Goal: Task Accomplishment & Management: Use online tool/utility

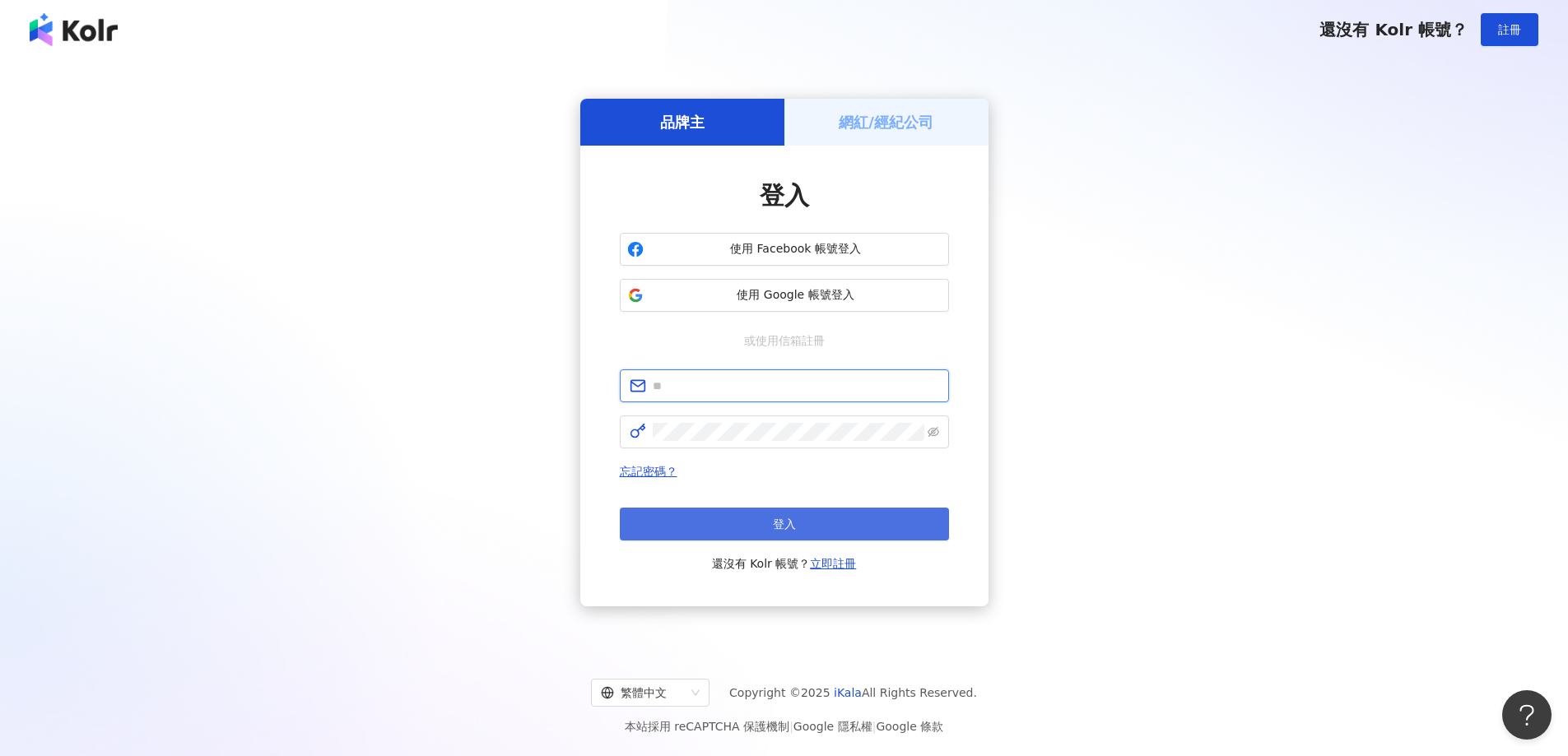
type input "**********"
click at [779, 518] on span "登入" at bounding box center [784, 524] width 23 height 13
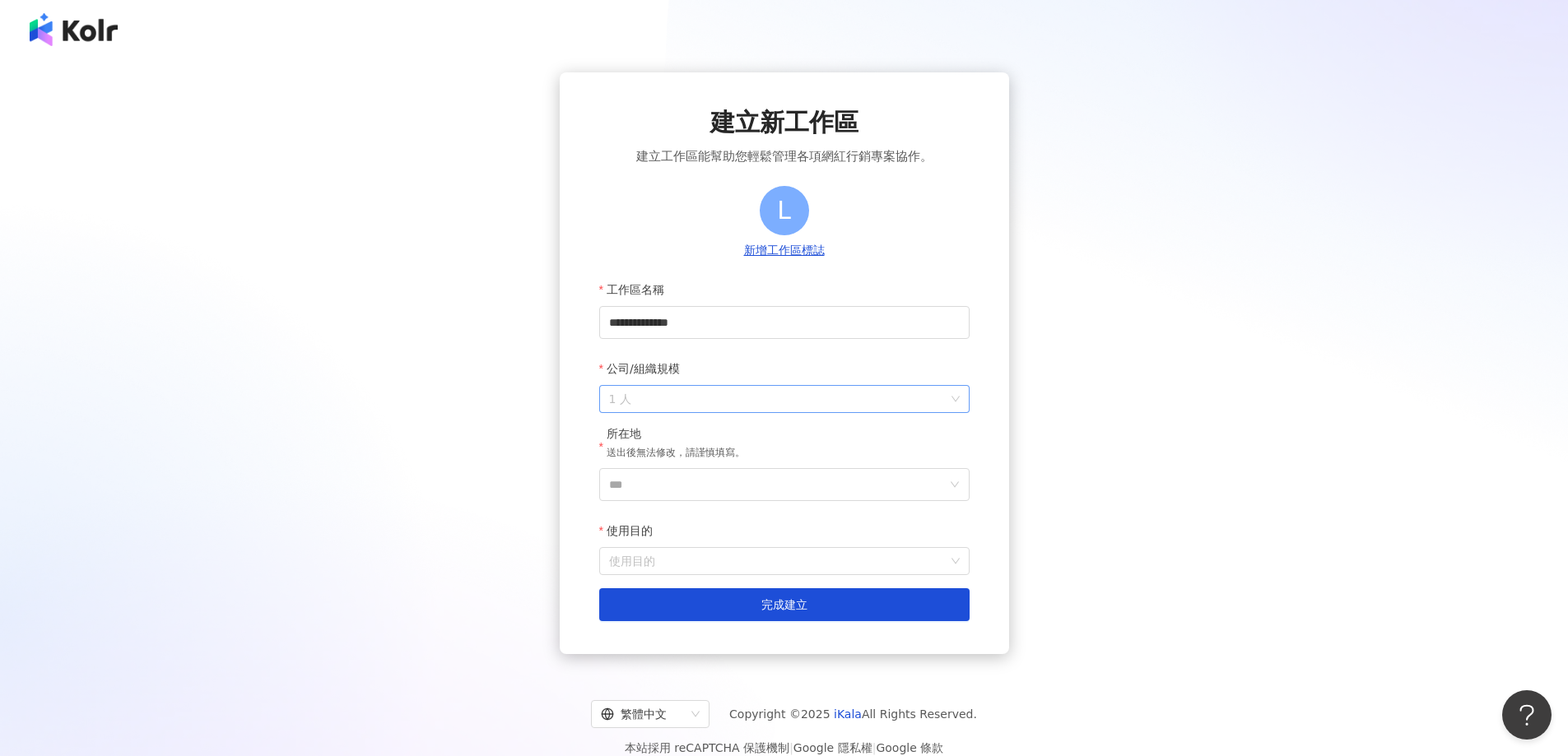
click at [784, 405] on span "1 人" at bounding box center [784, 399] width 351 height 27
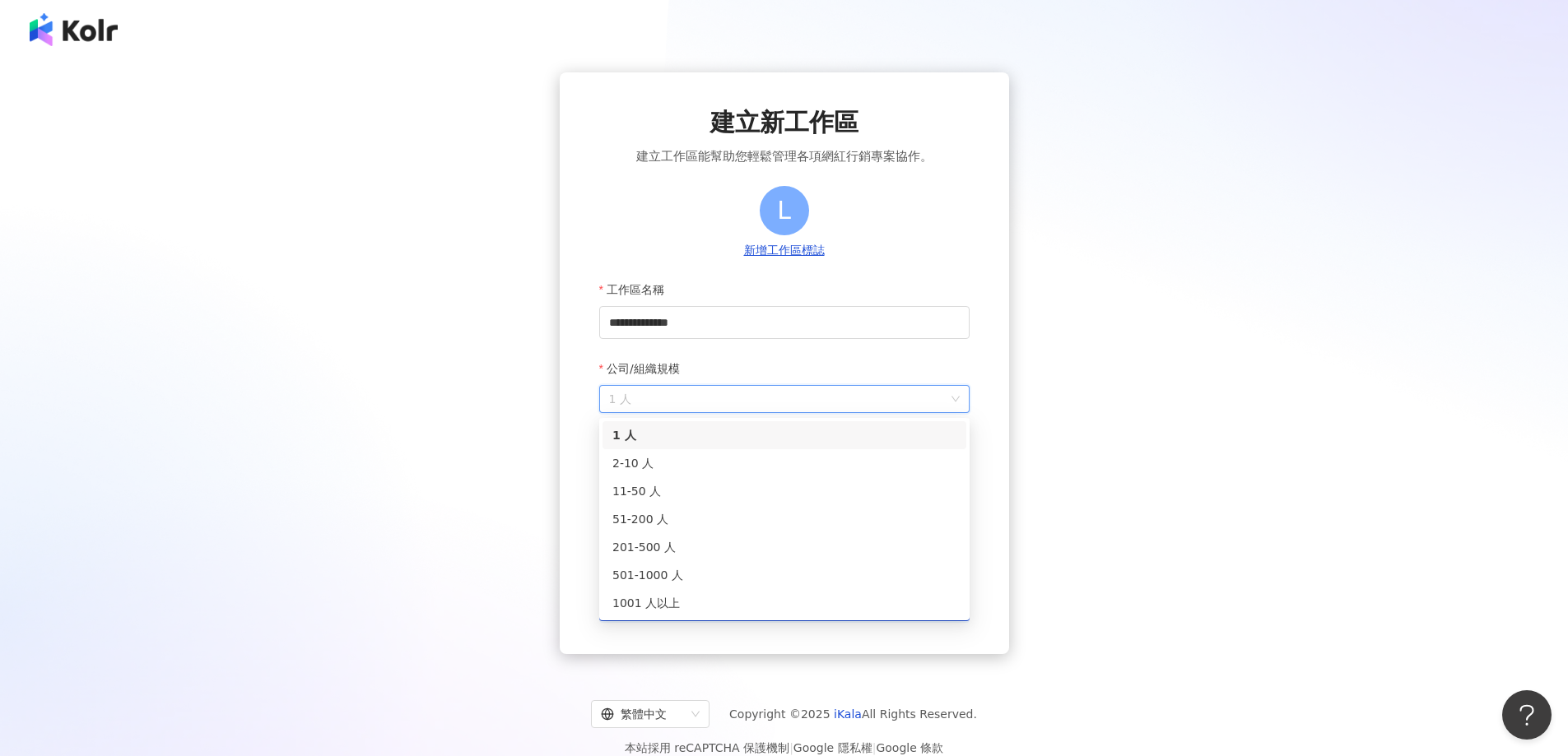
click at [784, 405] on span "1 人" at bounding box center [784, 399] width 351 height 27
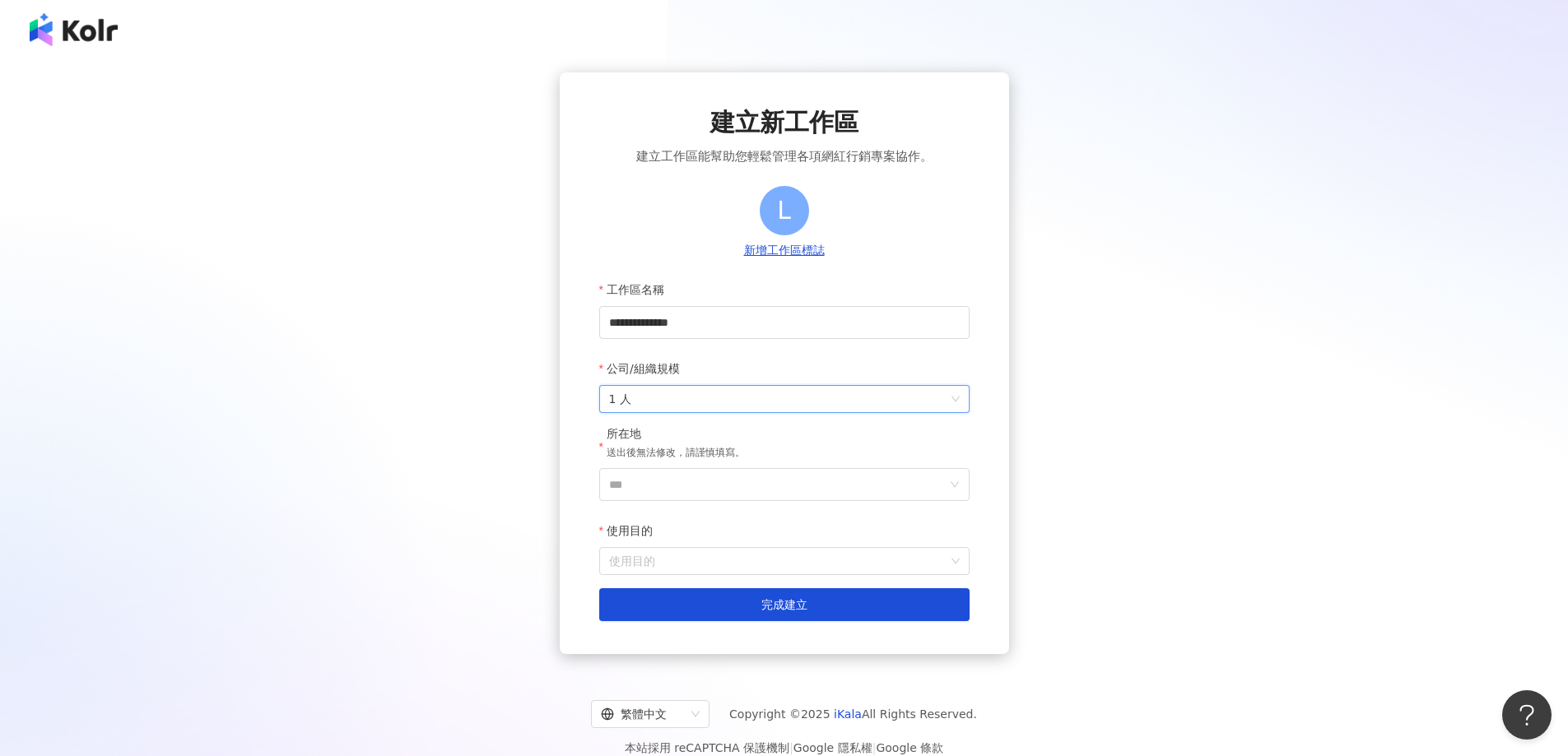
scroll to position [75, 0]
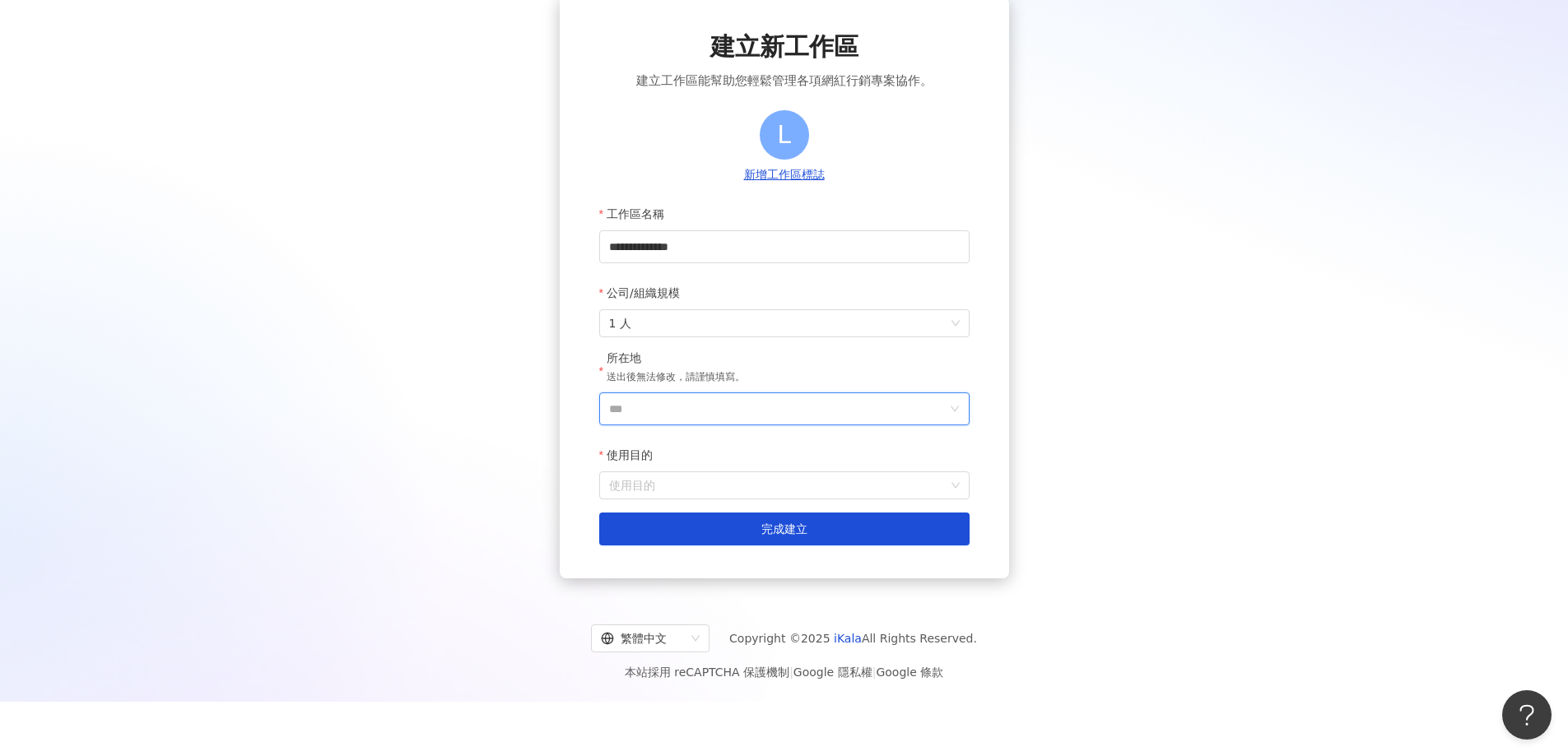
click at [717, 418] on input "***" at bounding box center [778, 408] width 337 height 31
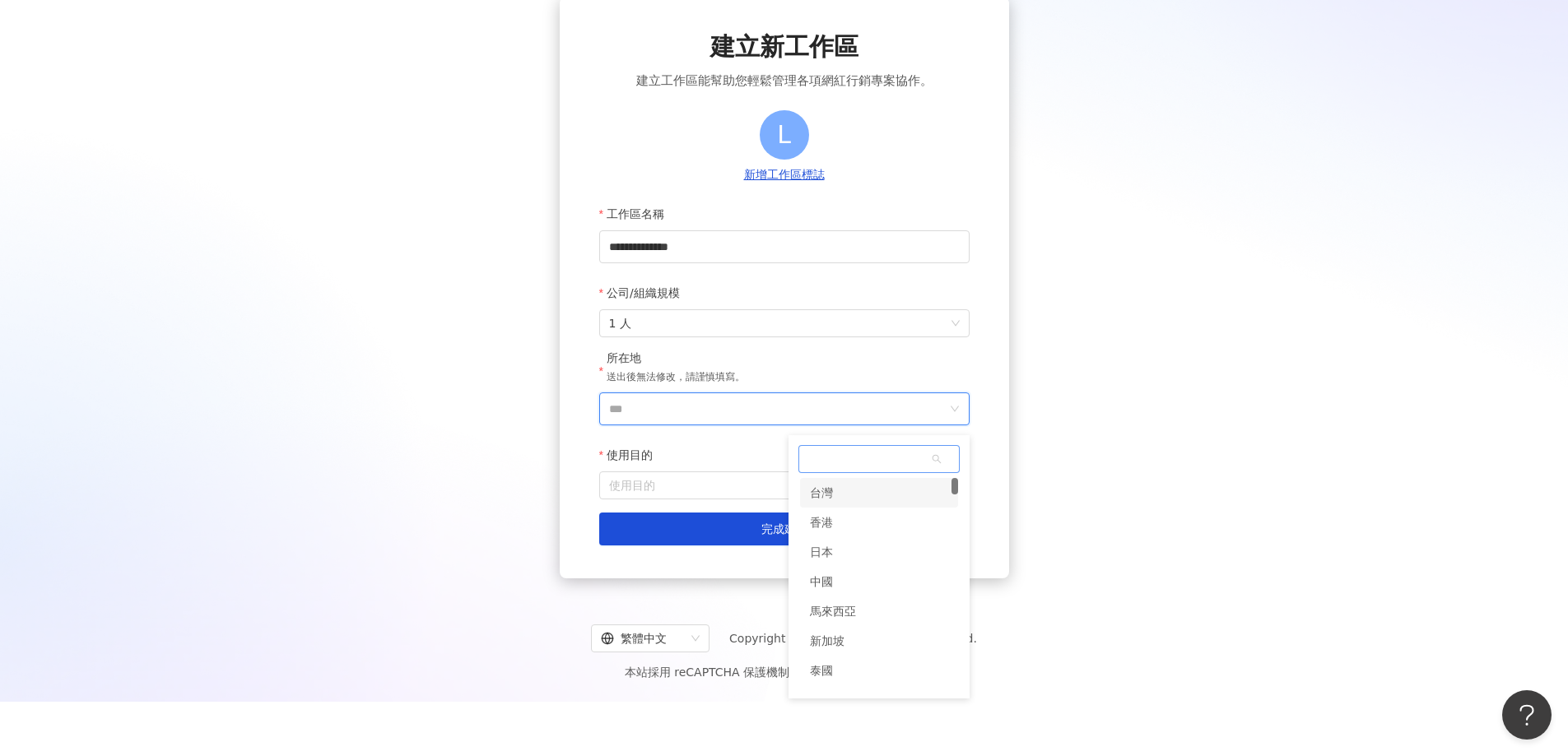
click at [878, 501] on div "台灣" at bounding box center [879, 492] width 158 height 29
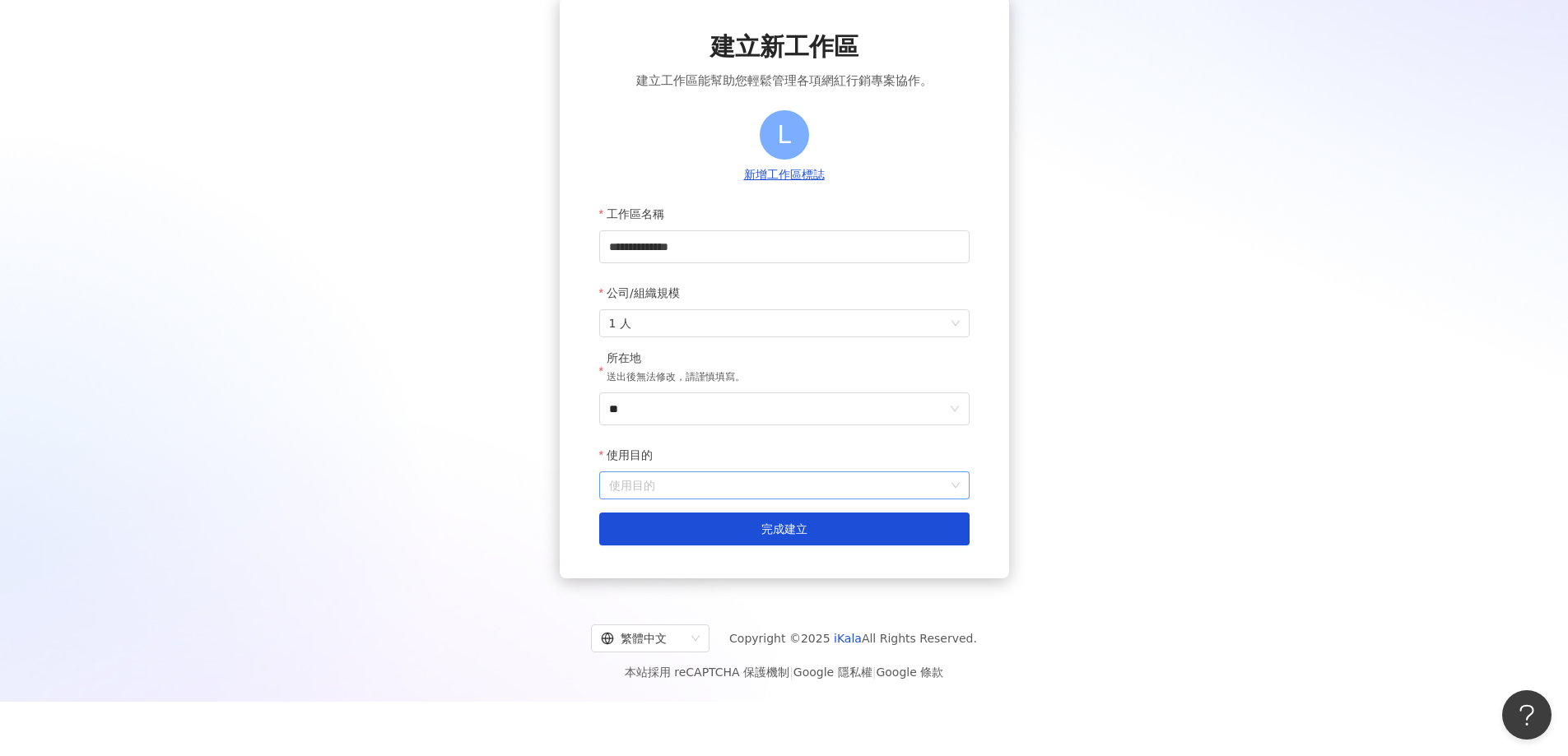
click at [745, 490] on input "使用目的" at bounding box center [784, 485] width 351 height 27
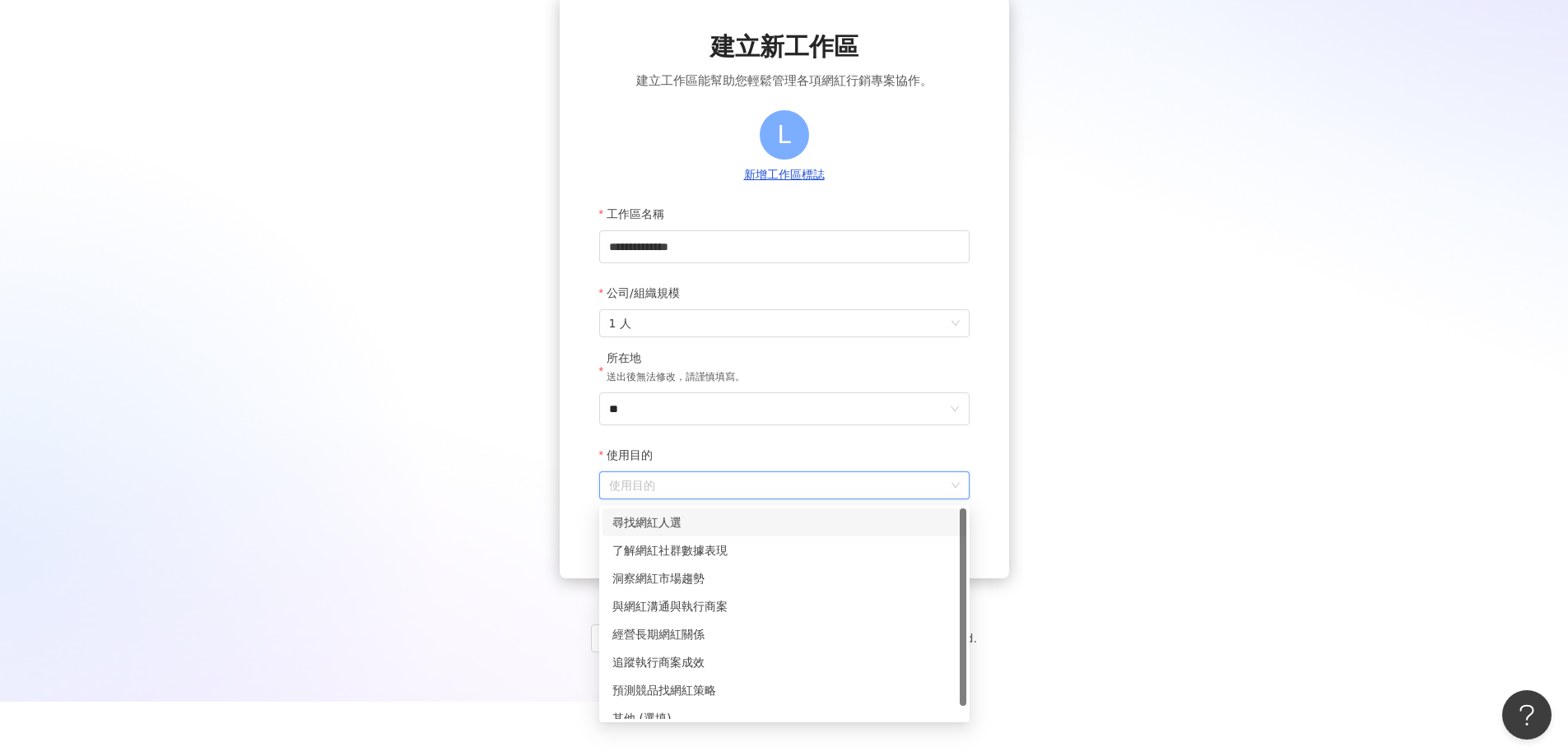
click at [758, 524] on div "尋找網紅人選" at bounding box center [784, 522] width 344 height 18
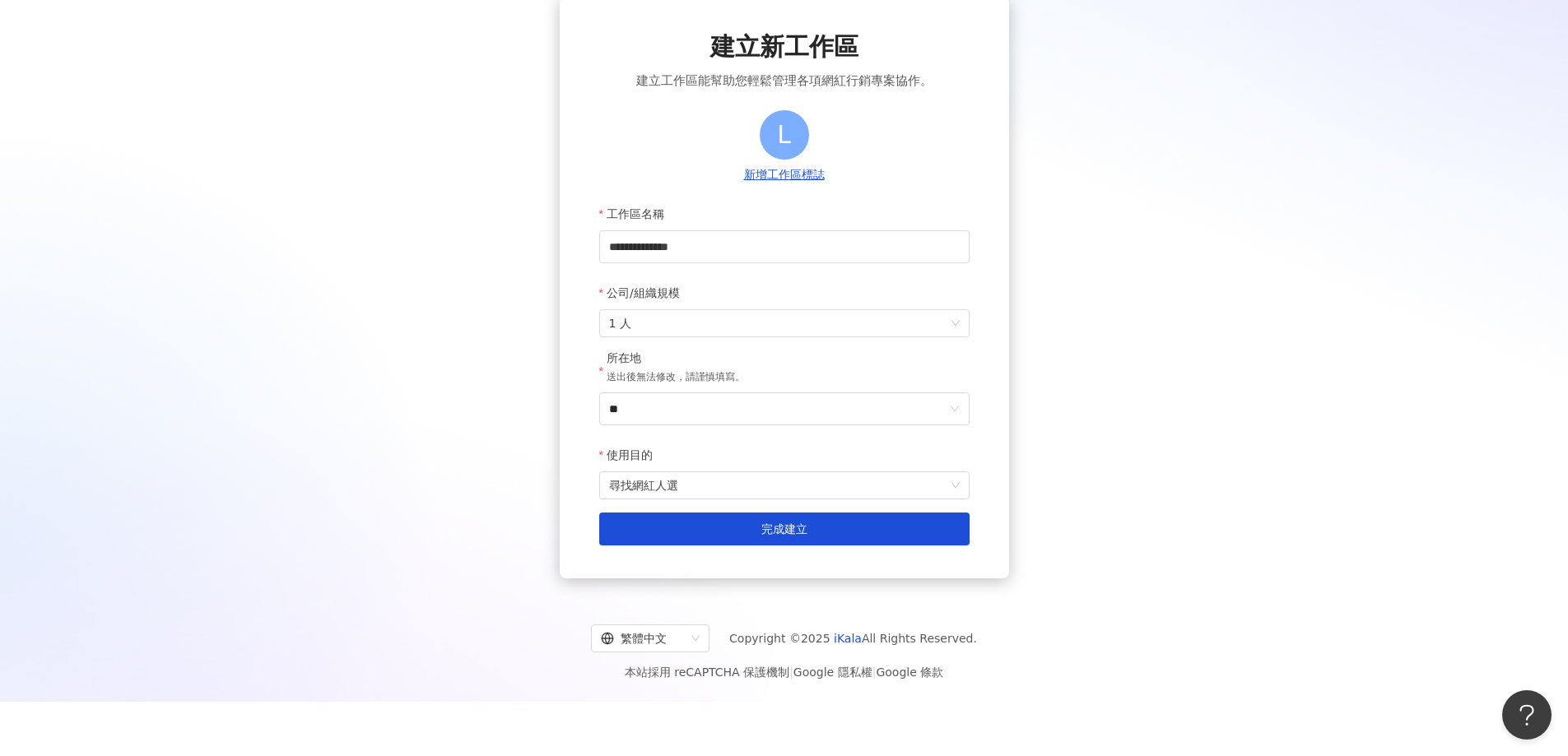
scroll to position [0, 0]
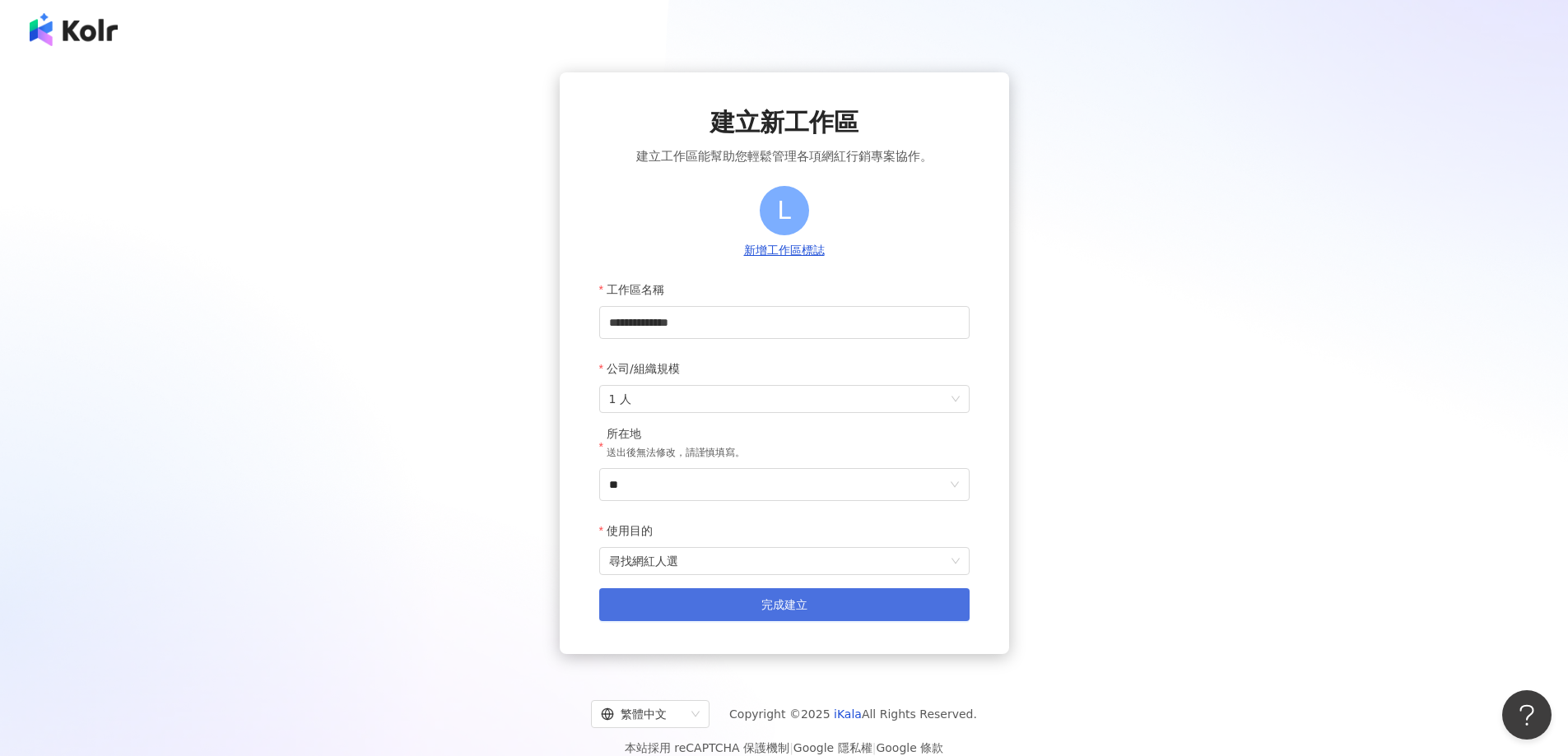
click at [737, 610] on button "完成建立" at bounding box center [784, 604] width 370 height 33
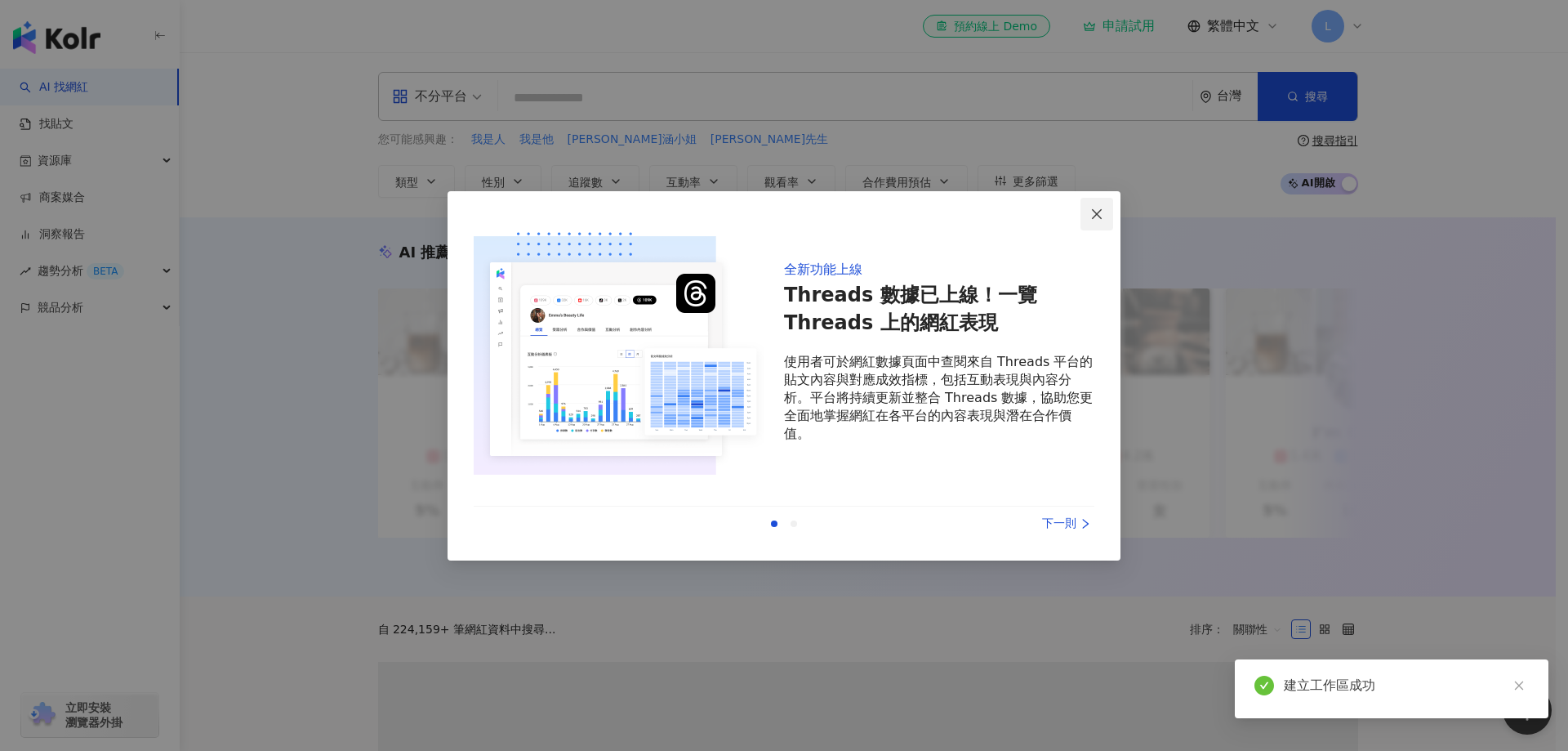
click at [1098, 211] on icon "close" at bounding box center [1096, 213] width 13 height 13
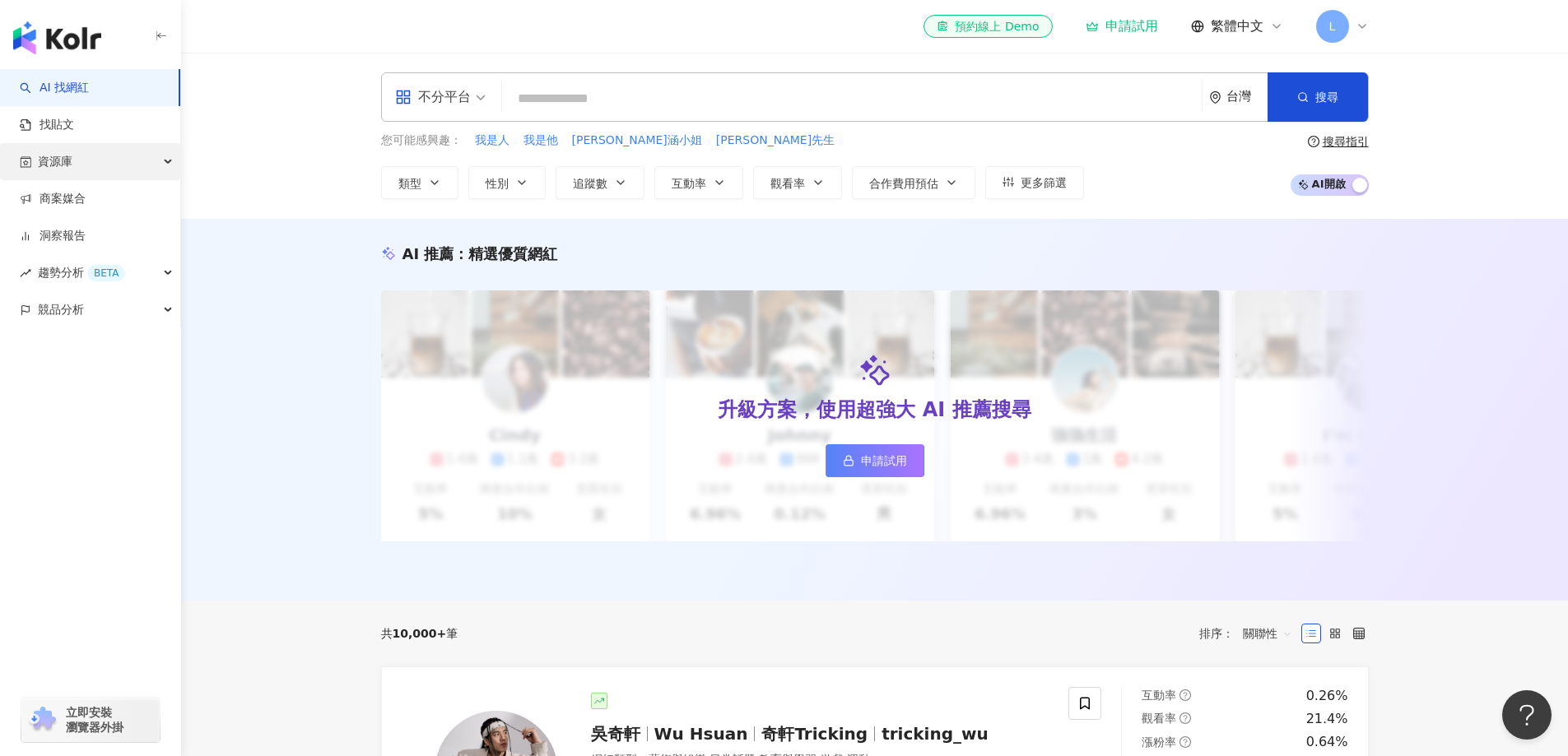
click at [122, 169] on div "資源庫" at bounding box center [90, 161] width 180 height 37
click at [85, 201] on link "網紅管理" at bounding box center [62, 199] width 46 height 17
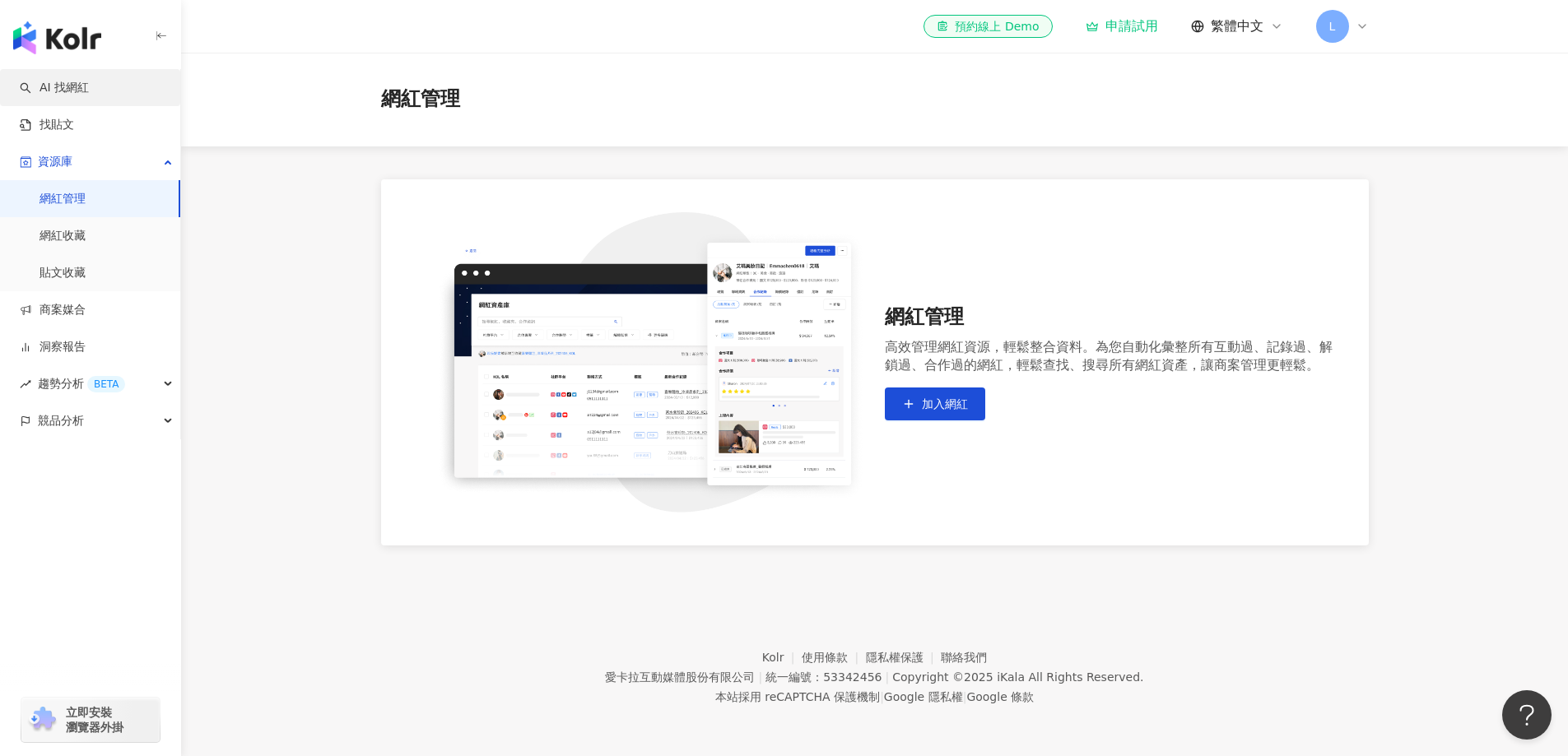
click at [89, 90] on link "AI 找網紅" at bounding box center [54, 88] width 69 height 17
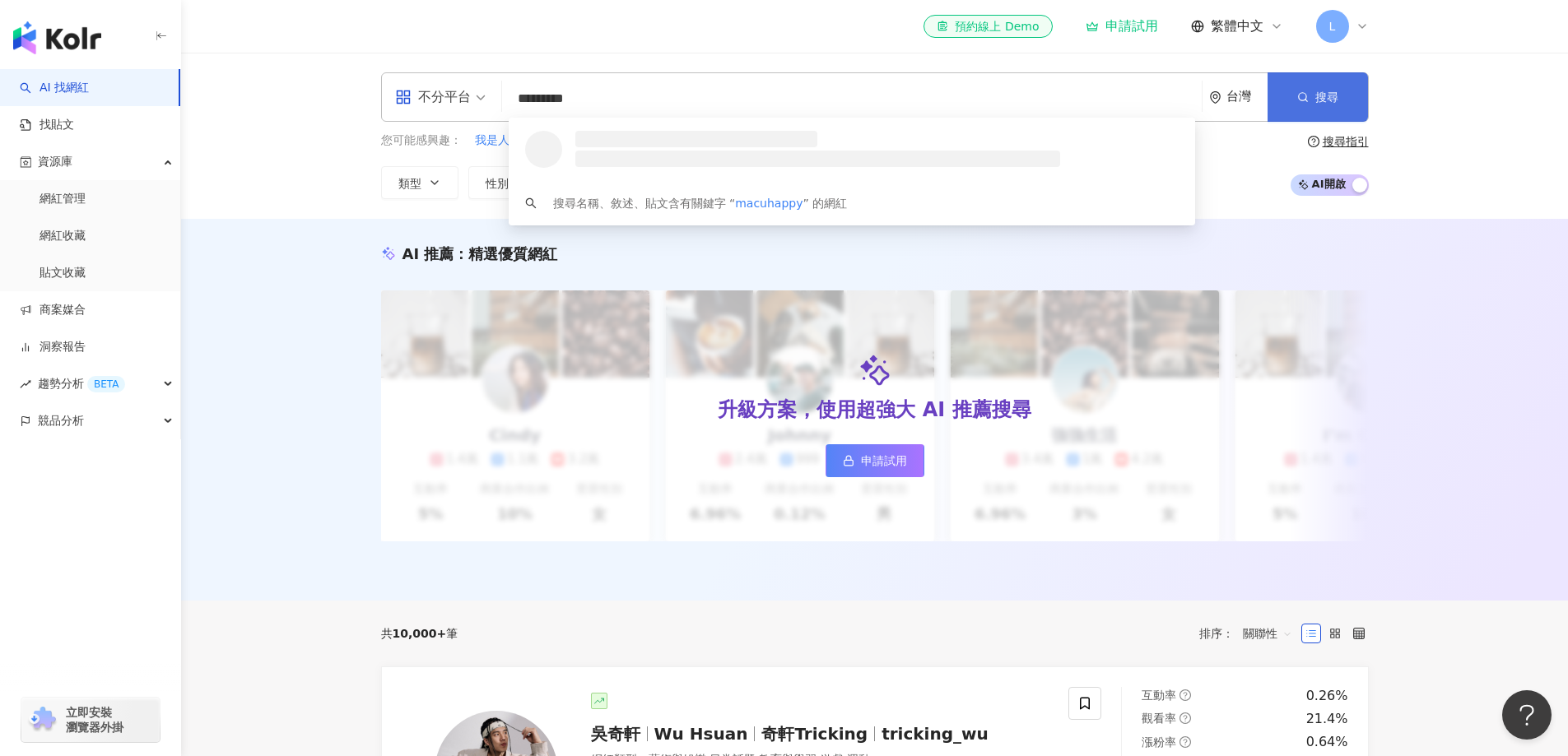
type input "*********"
click at [1346, 95] on button "搜尋" at bounding box center [1318, 98] width 100 height 50
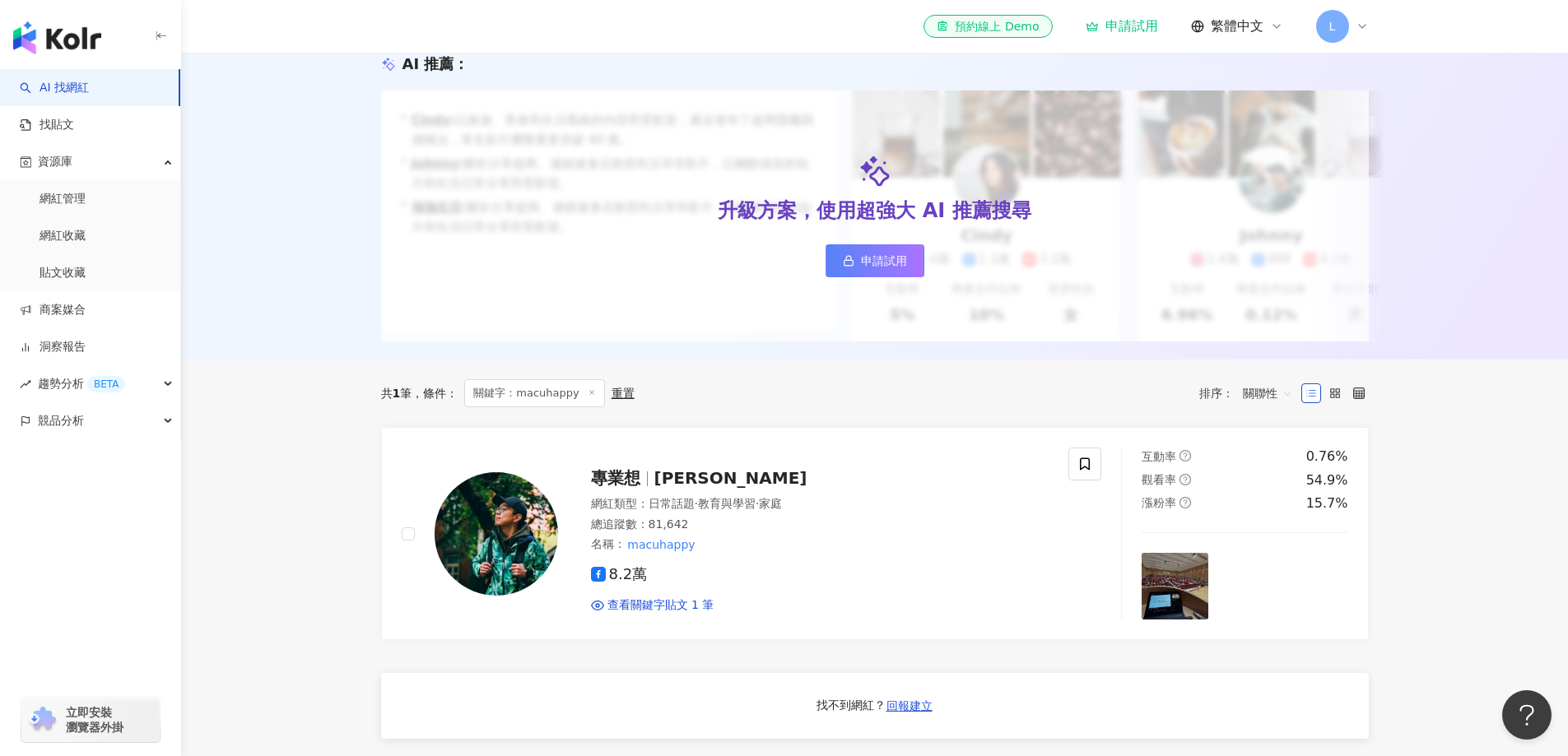
scroll to position [247, 0]
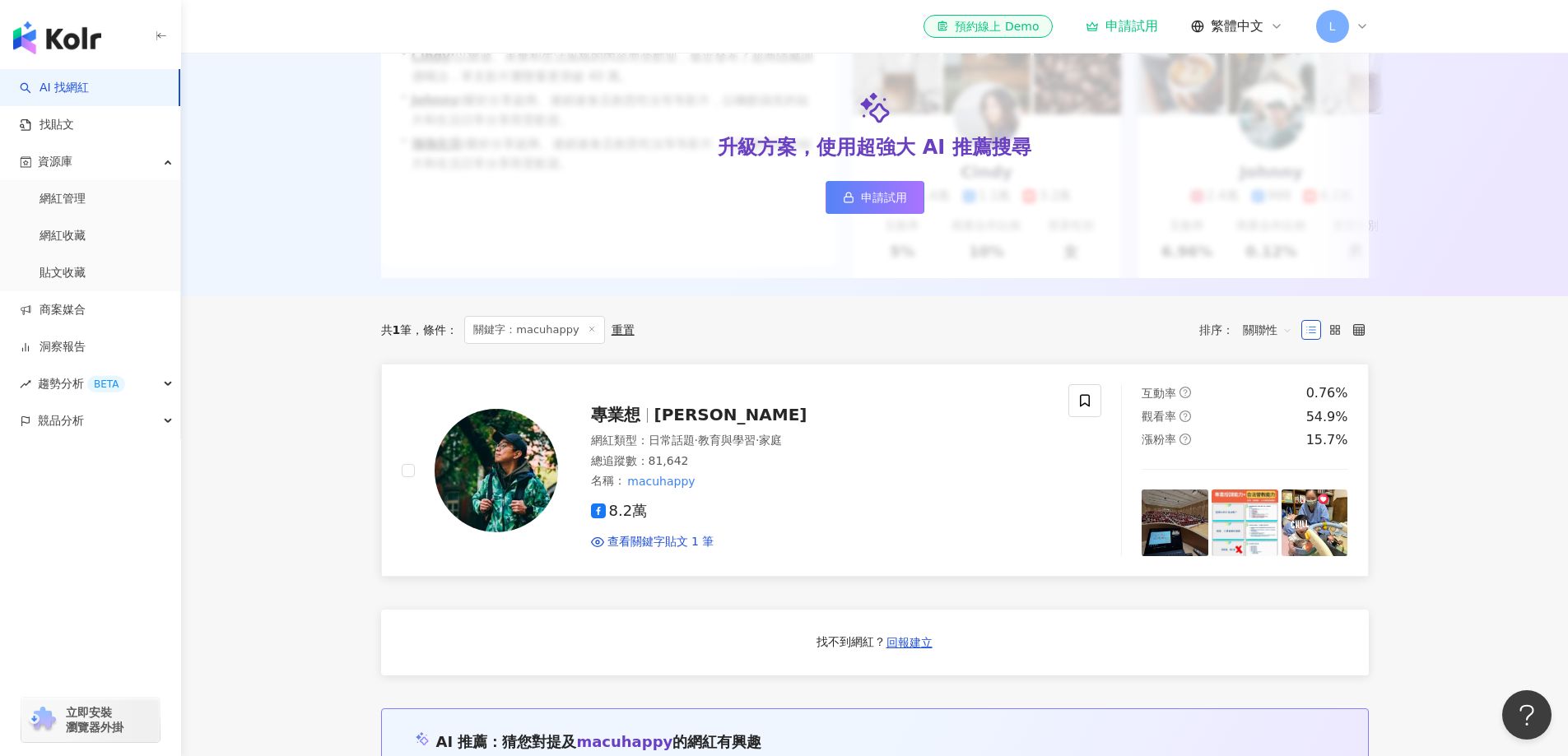
click at [626, 424] on span "專業想" at bounding box center [616, 414] width 50 height 20
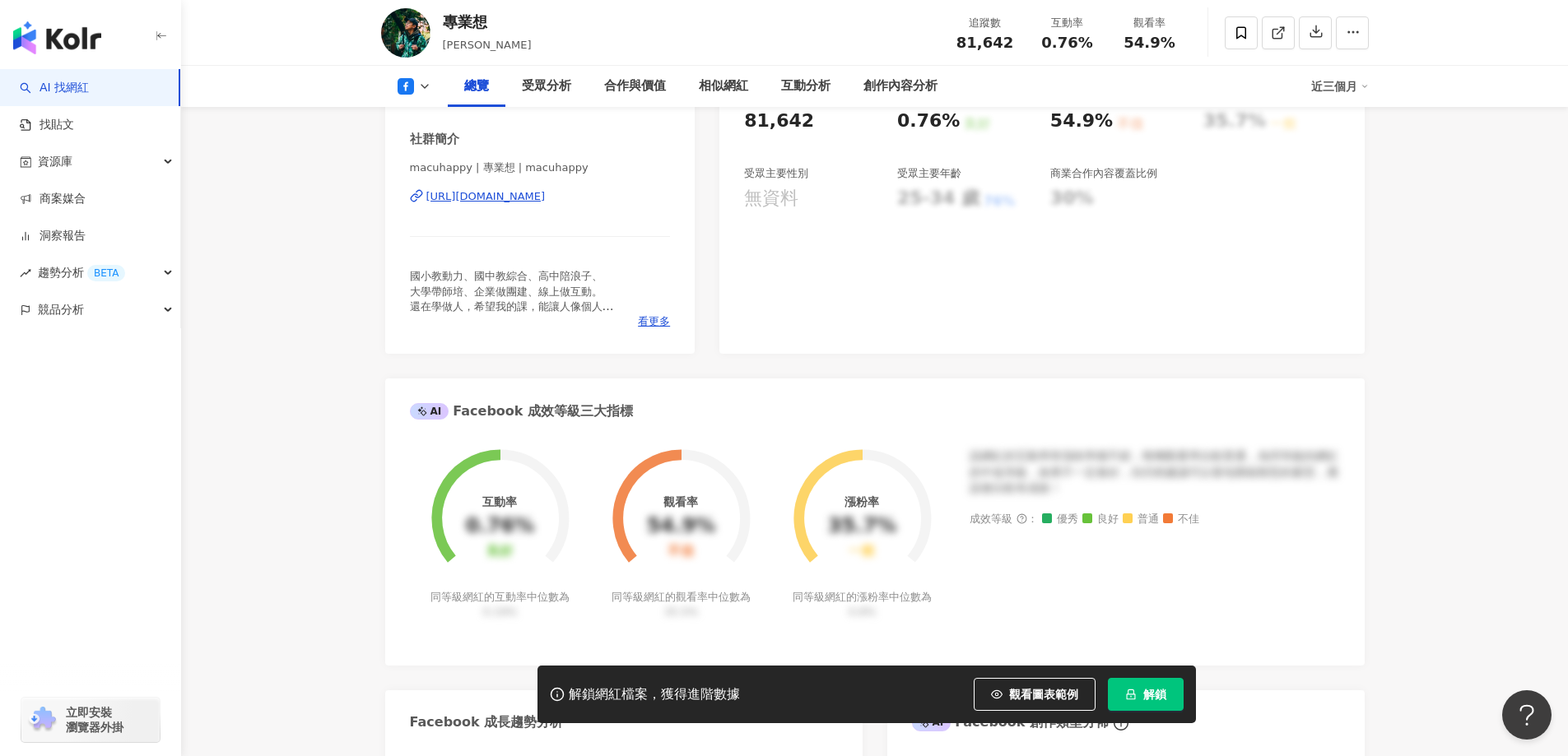
scroll to position [411, 0]
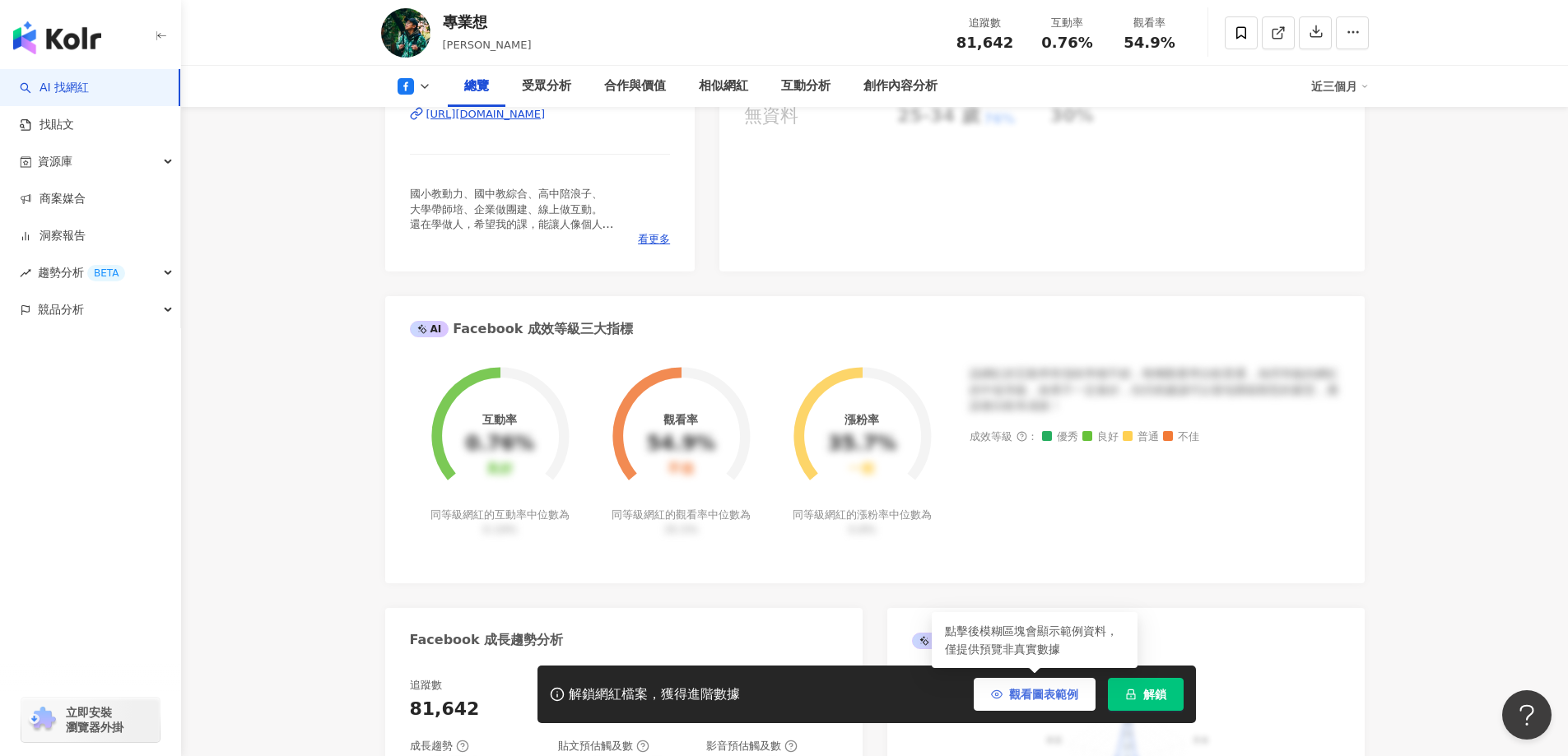
click at [994, 697] on icon "button" at bounding box center [996, 694] width 11 height 7
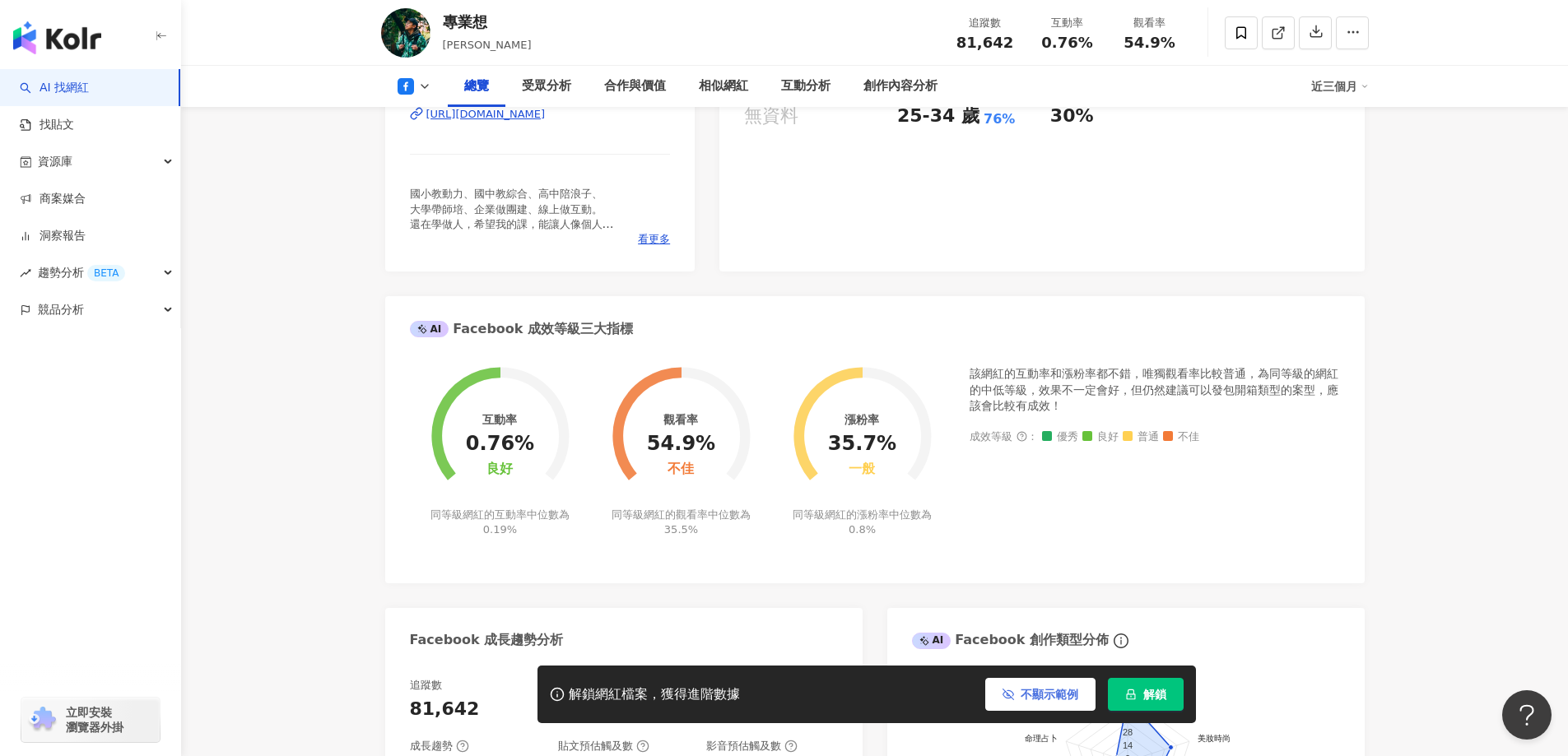
click at [1010, 695] on icon "button" at bounding box center [1008, 694] width 12 height 12
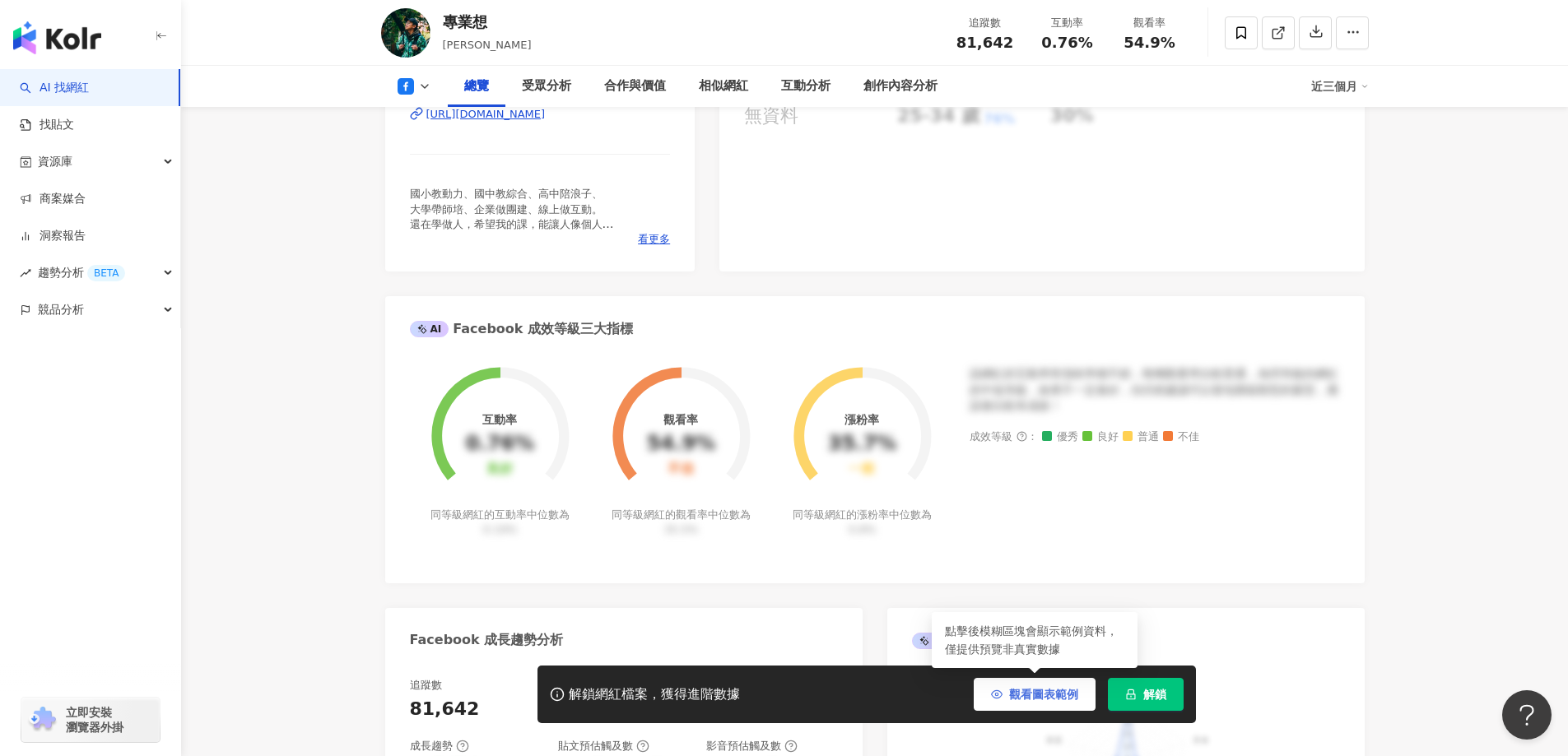
click at [1021, 681] on button "觀看圖表範例" at bounding box center [1034, 694] width 122 height 33
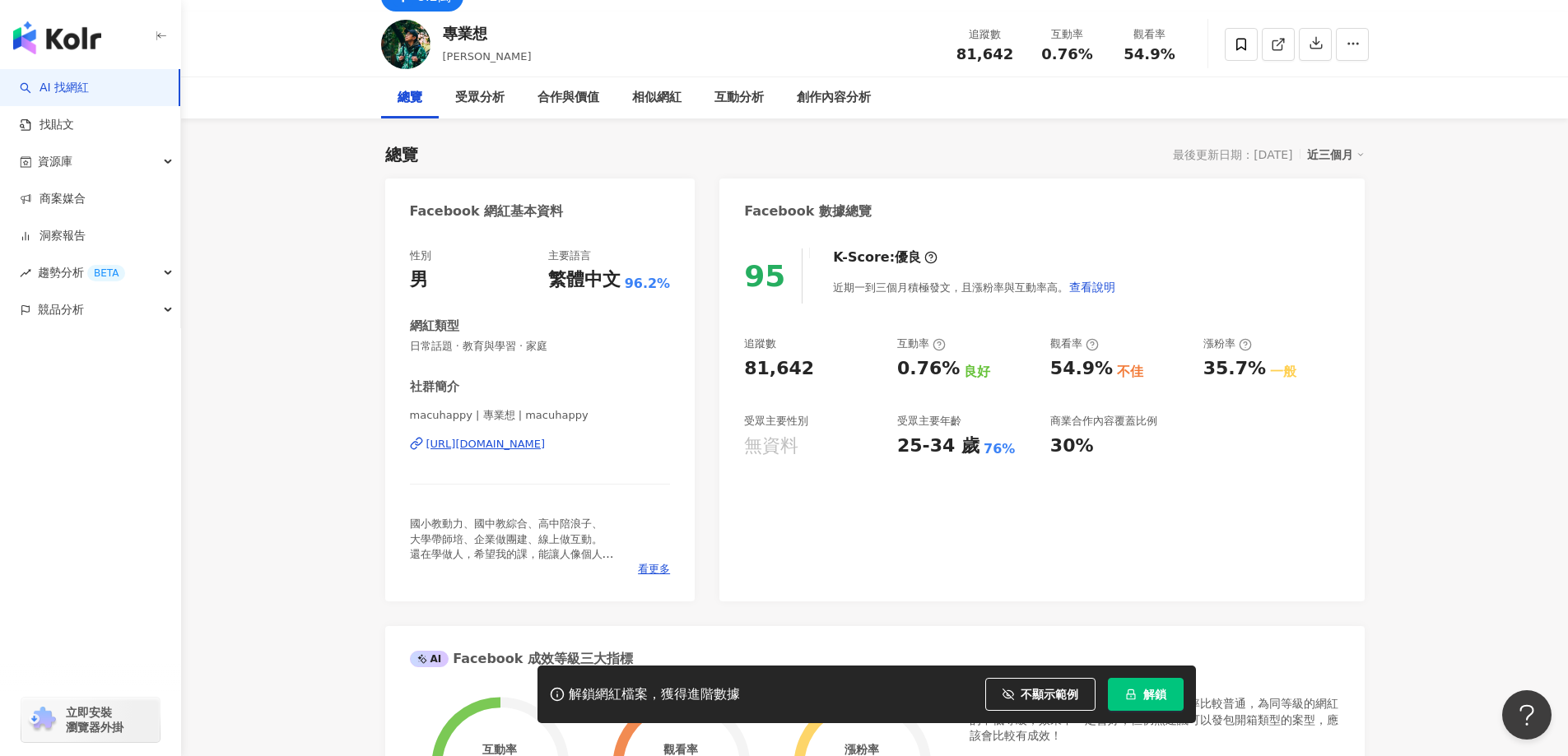
scroll to position [0, 0]
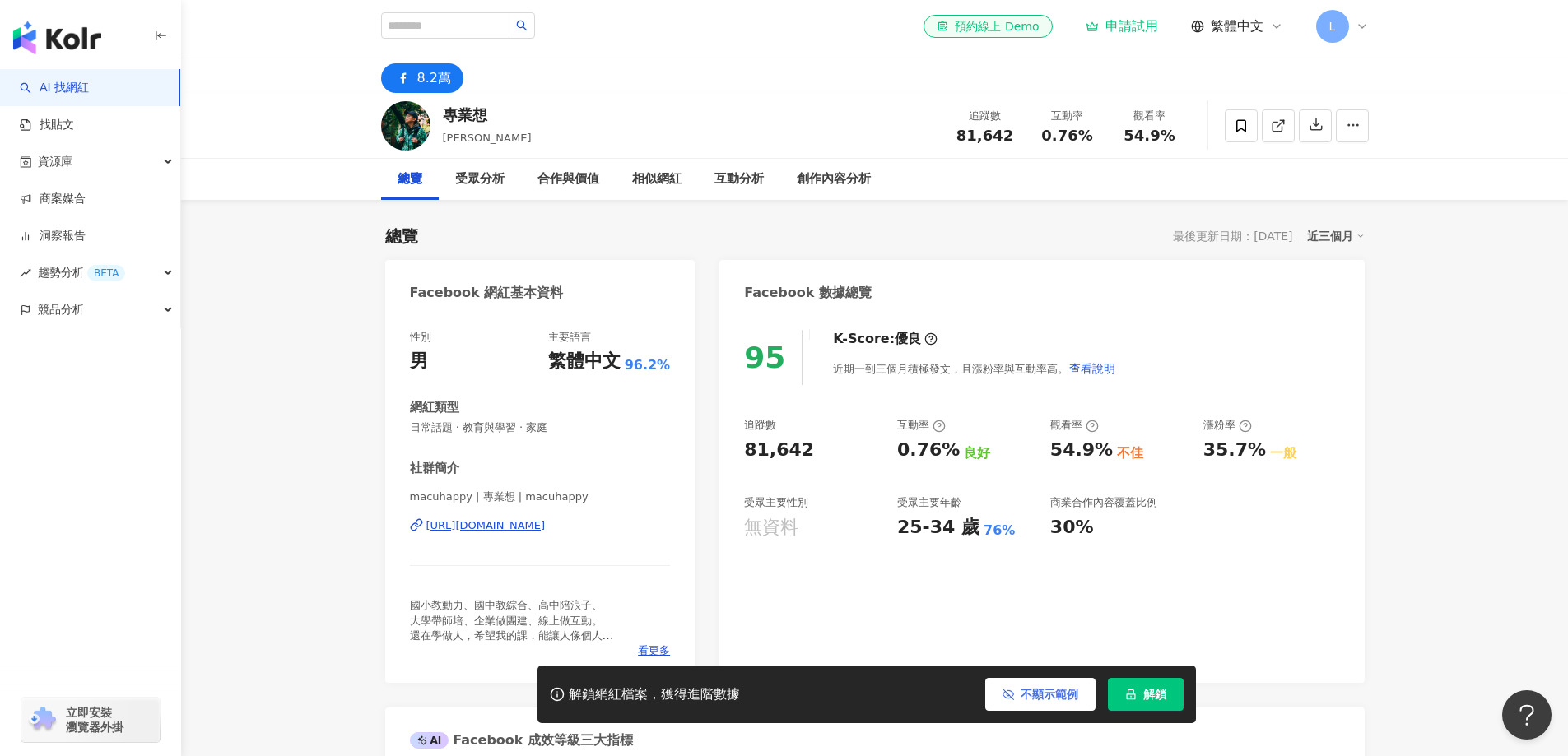
click at [1018, 688] on button "不顯示範例" at bounding box center [1041, 694] width 110 height 33
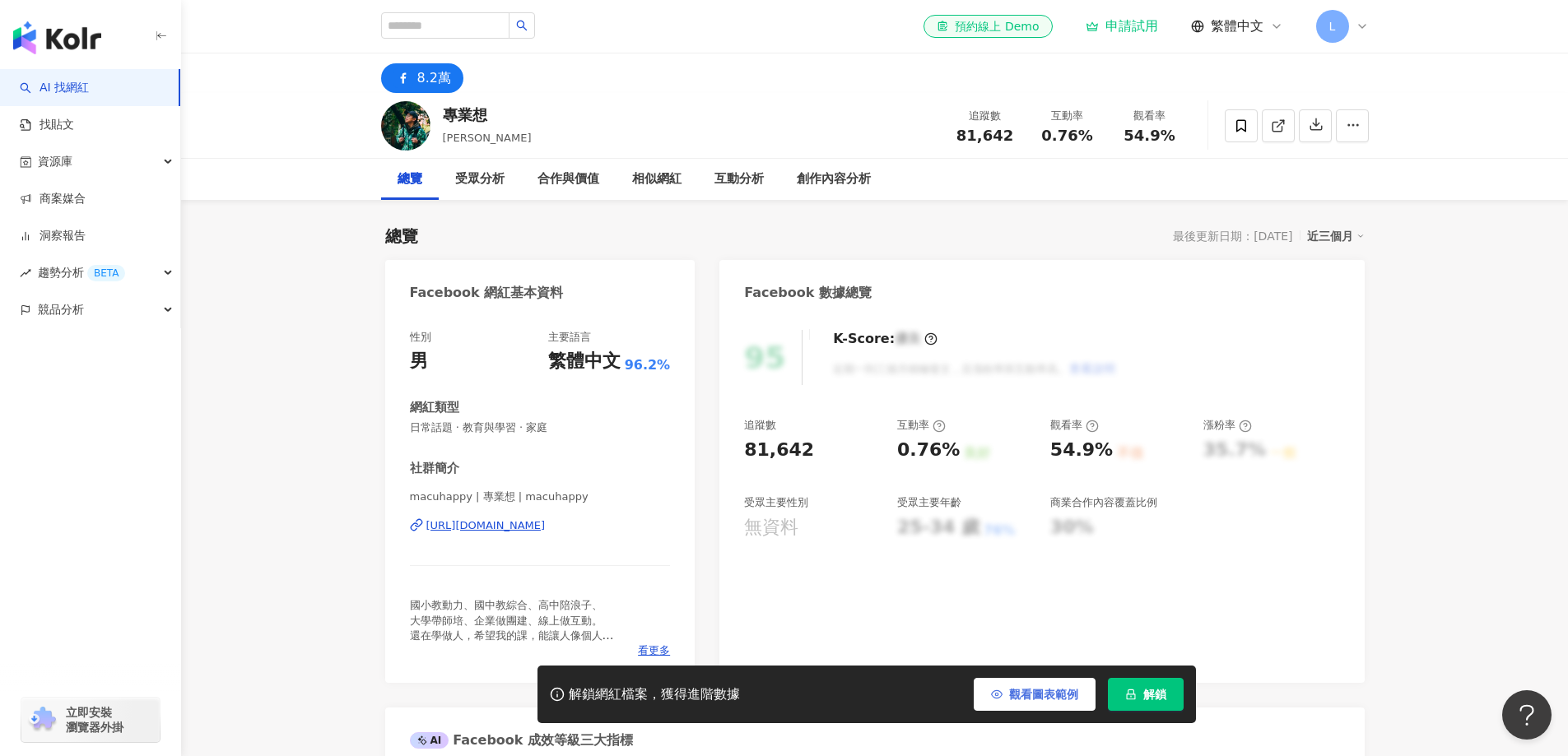
click at [1036, 705] on button "觀看圖表範例" at bounding box center [1034, 694] width 122 height 33
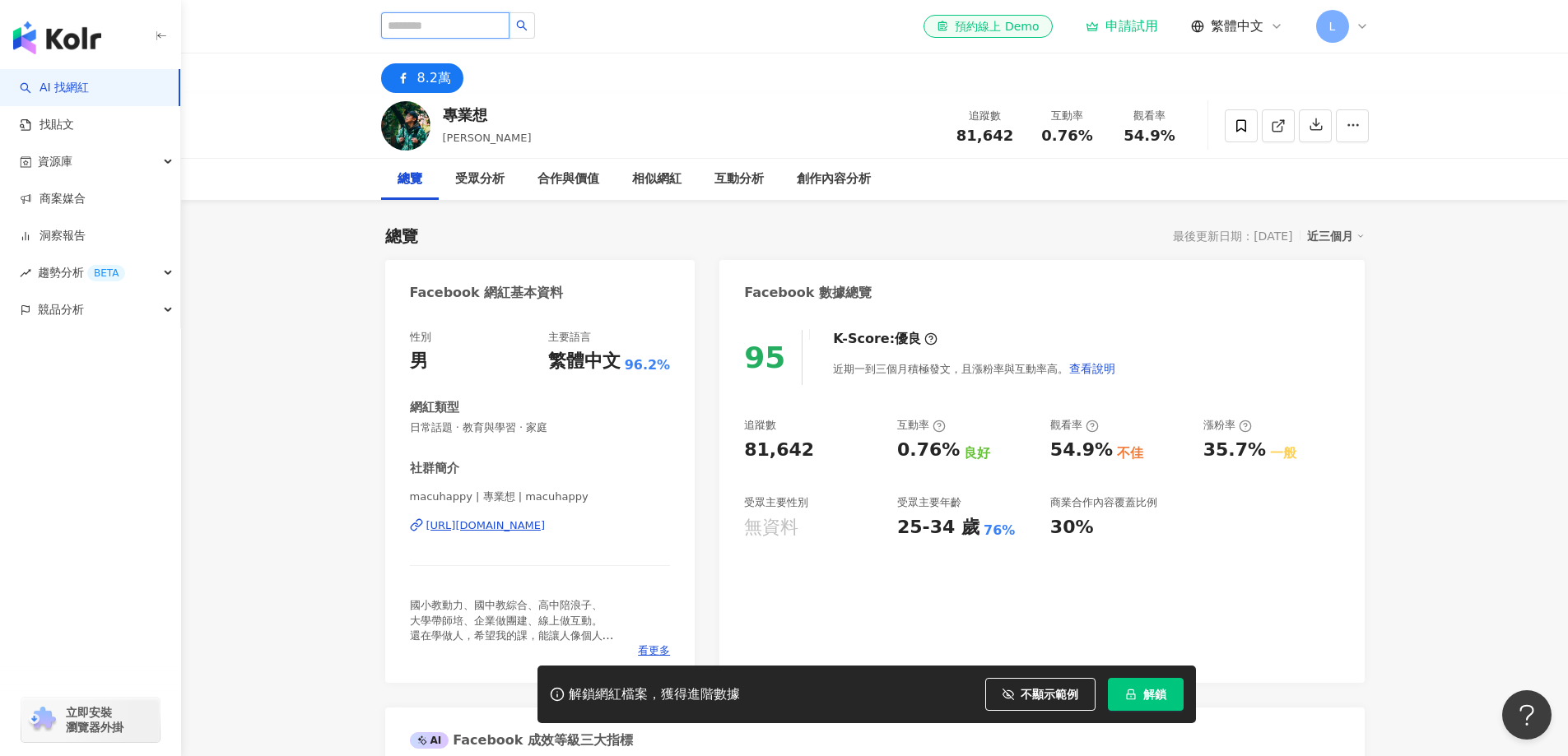
click at [500, 22] on input "search" at bounding box center [445, 26] width 129 height 27
click at [535, 33] on button "button" at bounding box center [522, 26] width 27 height 27
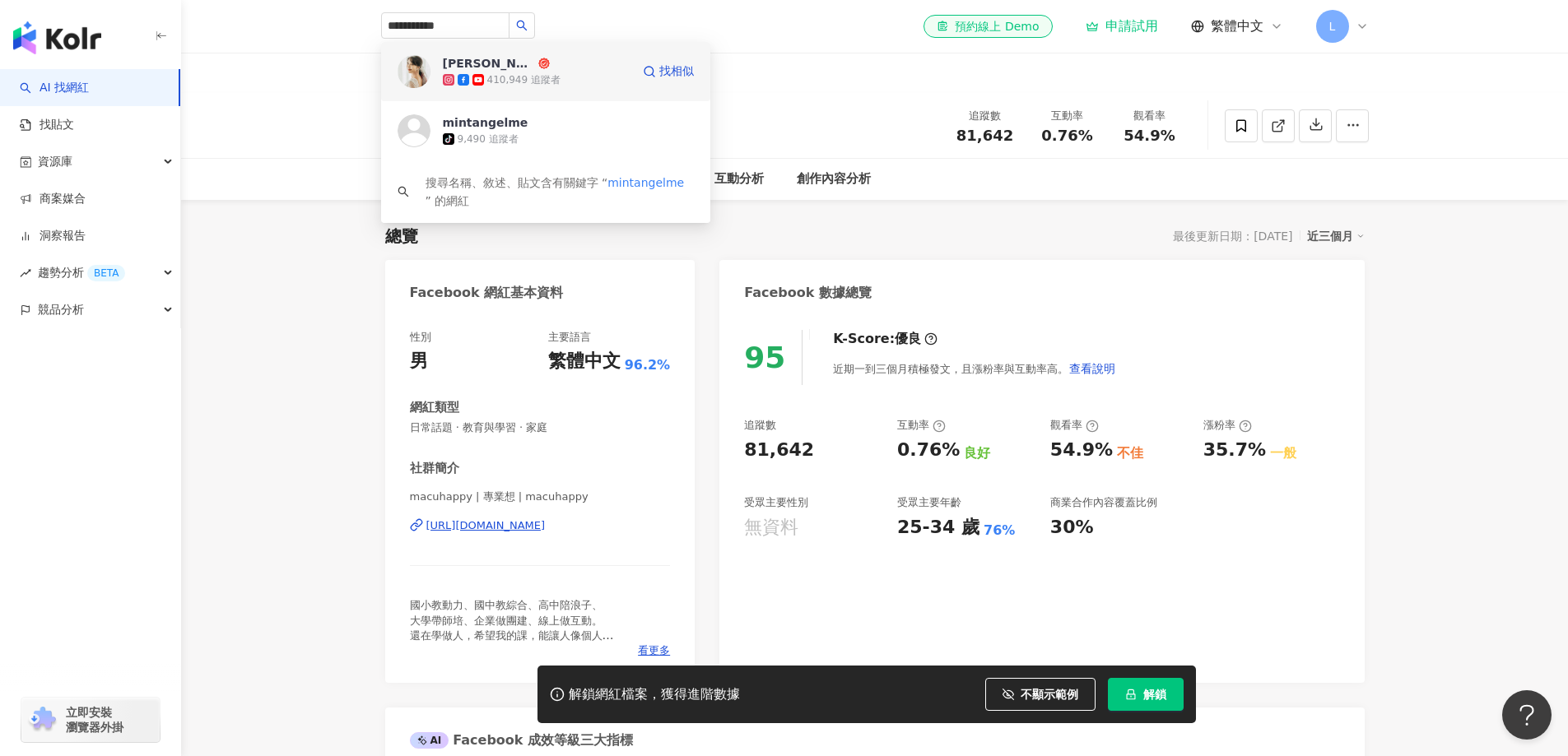
click at [515, 75] on div "410,949 追蹤者" at bounding box center [524, 80] width 73 height 14
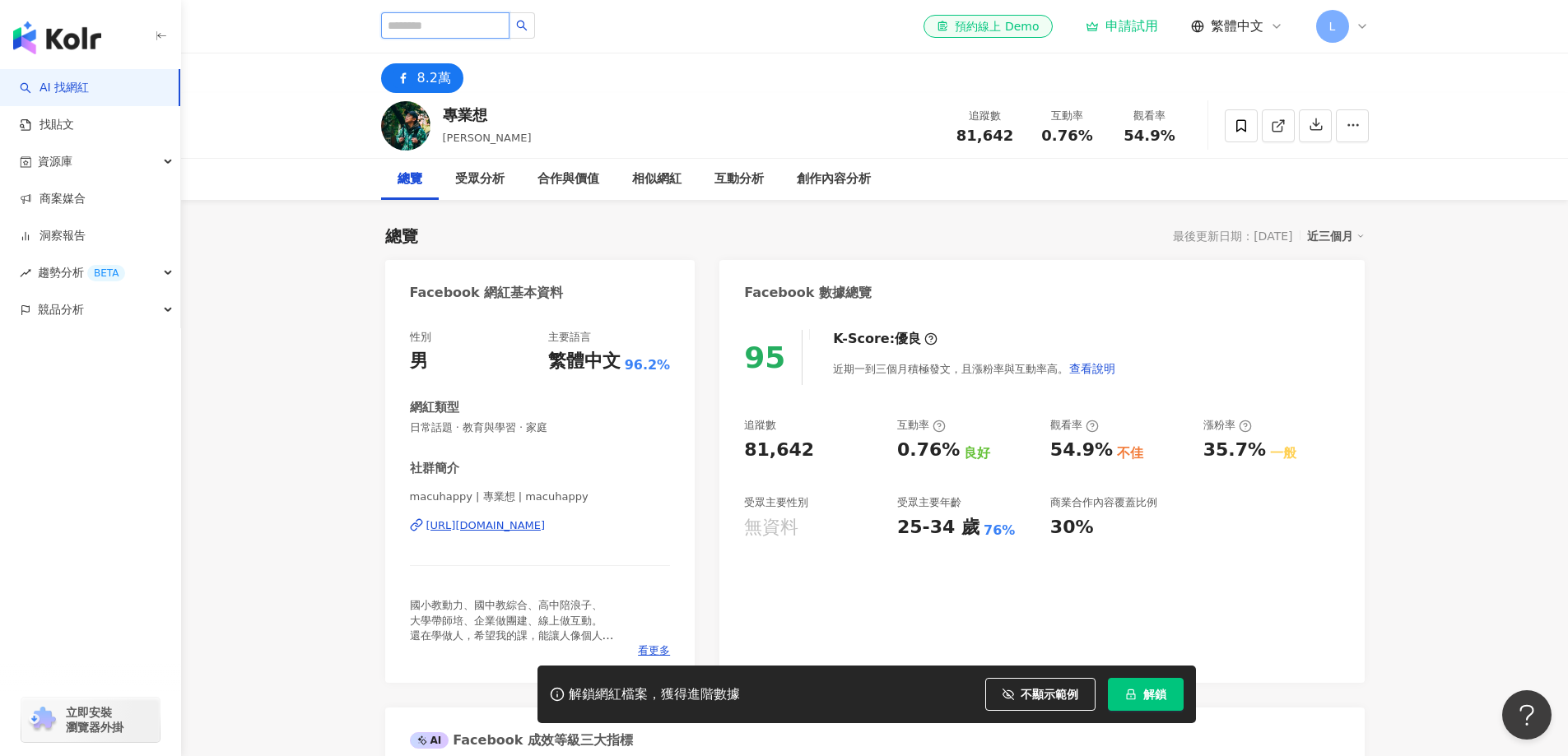
paste input "**********"
type input "**********"
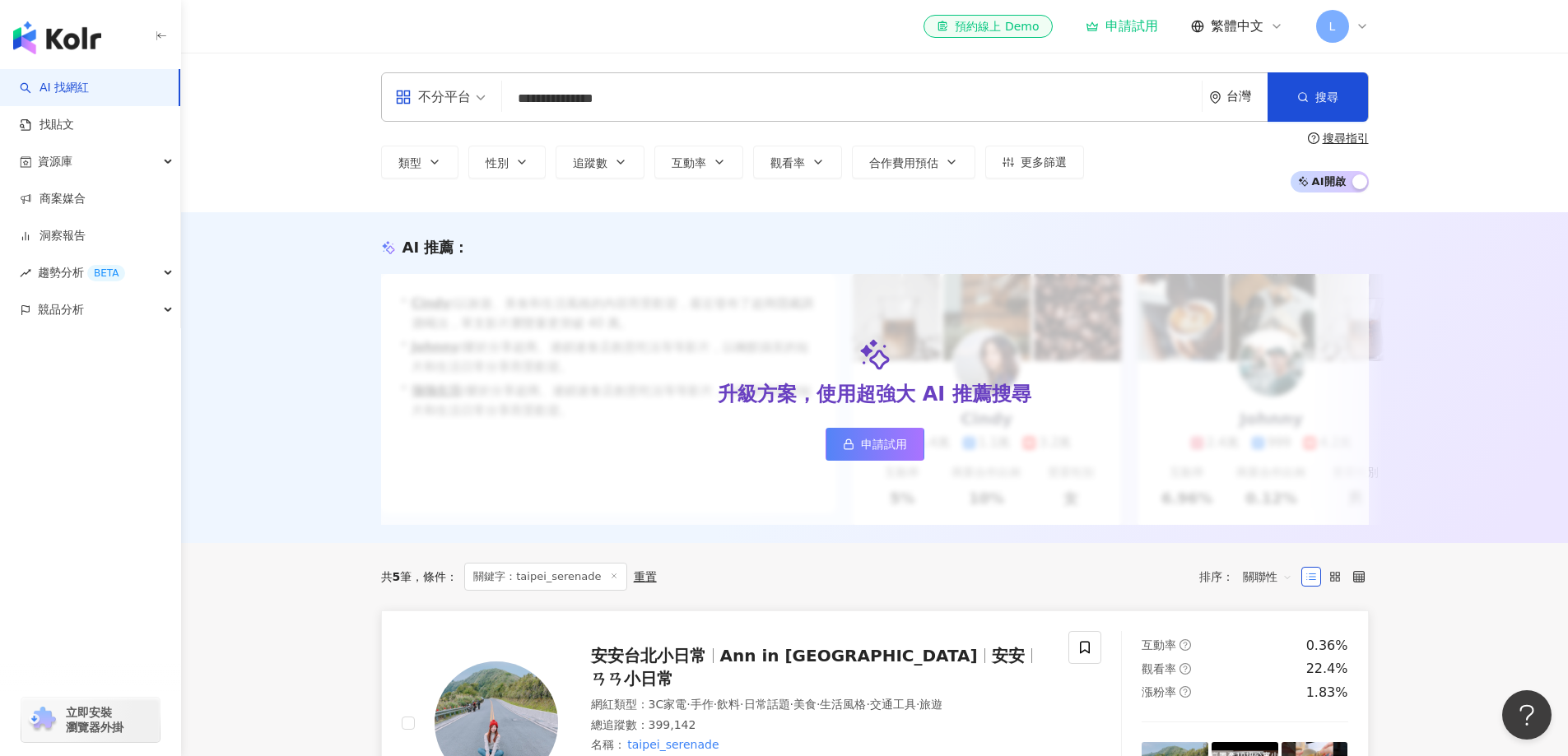
click at [726, 665] on span "Ann in Taipei" at bounding box center [849, 656] width 257 height 20
